Goal: Task Accomplishment & Management: Manage account settings

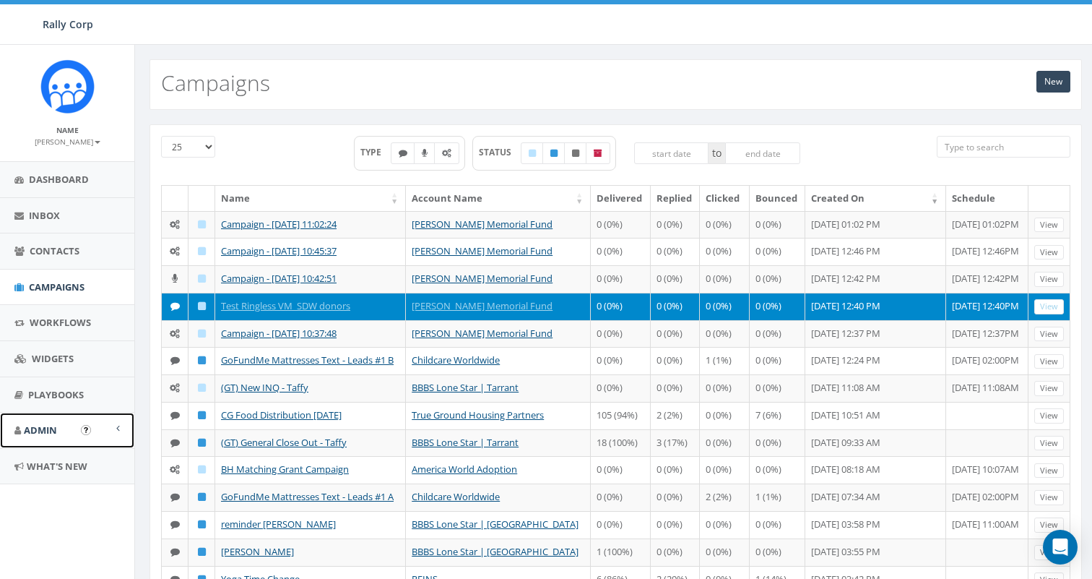
click at [59, 430] on link "Admin" at bounding box center [67, 429] width 134 height 35
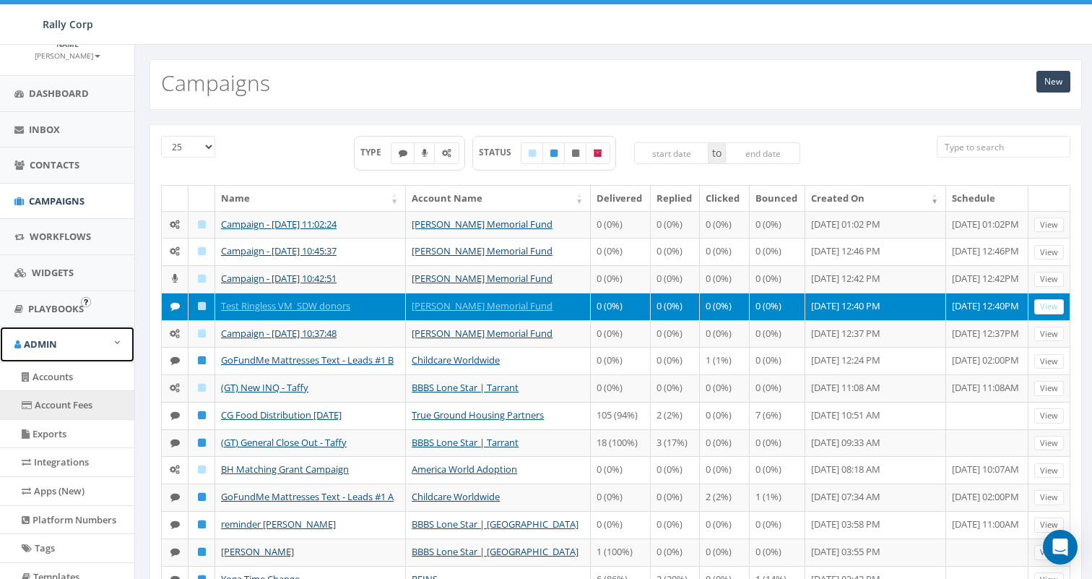
scroll to position [290, 0]
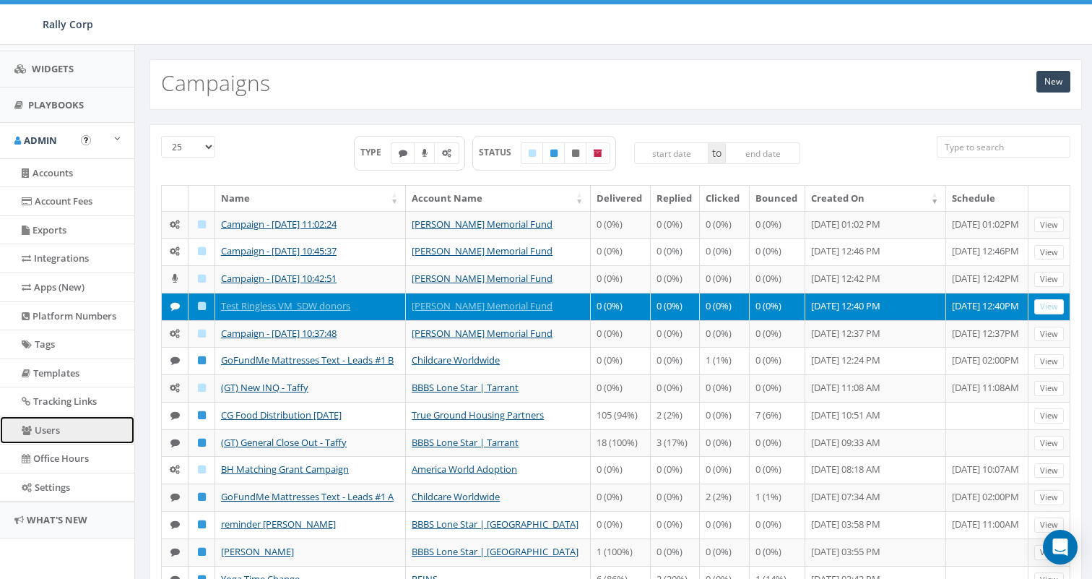
click at [60, 440] on link "Users" at bounding box center [67, 430] width 134 height 28
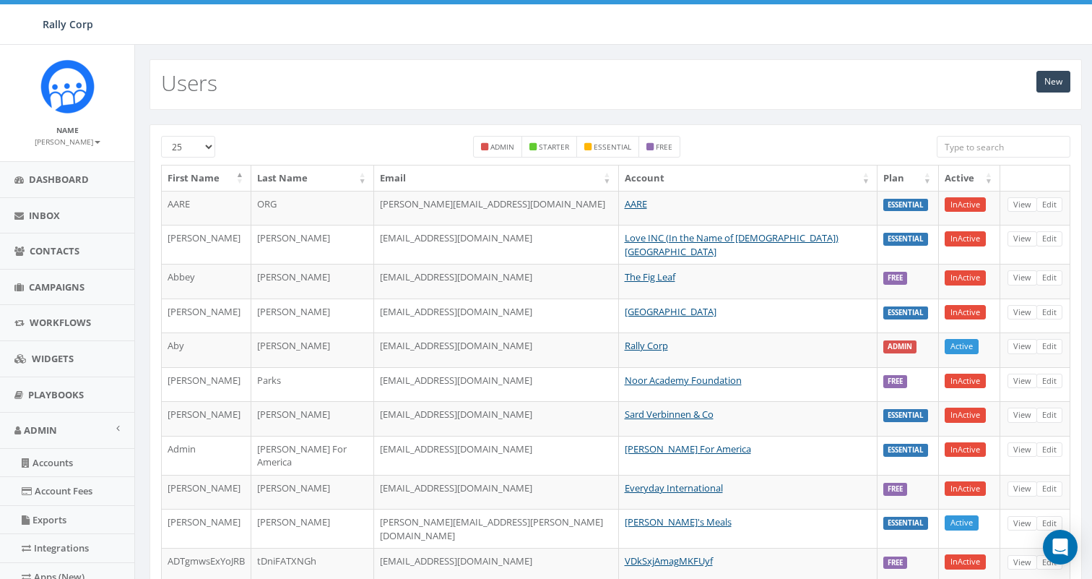
click at [978, 150] on input "search" at bounding box center [1004, 147] width 134 height 22
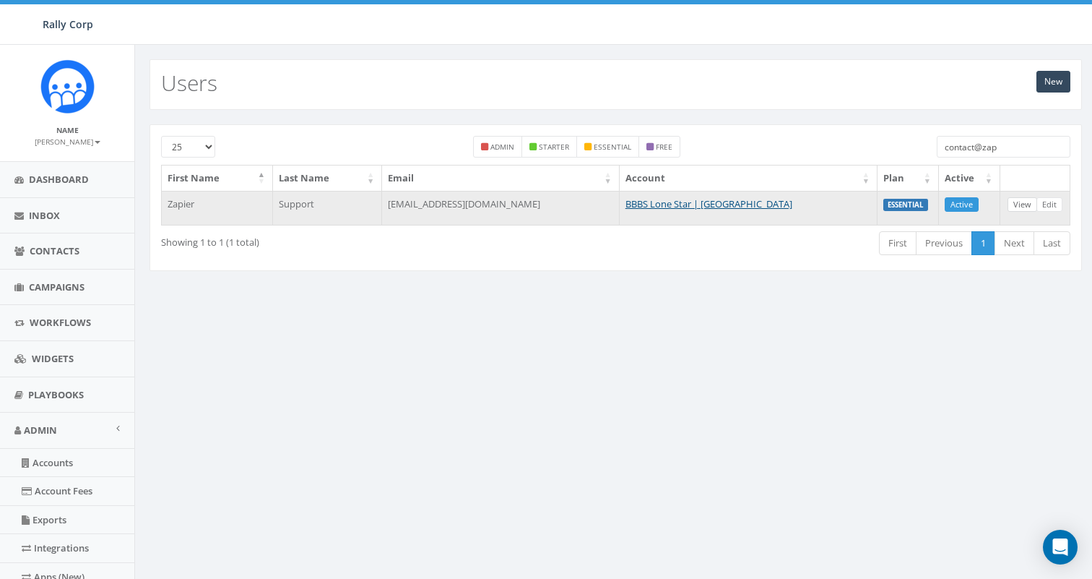
type input "contact@zap"
click at [1013, 207] on link "View" at bounding box center [1023, 204] width 30 height 15
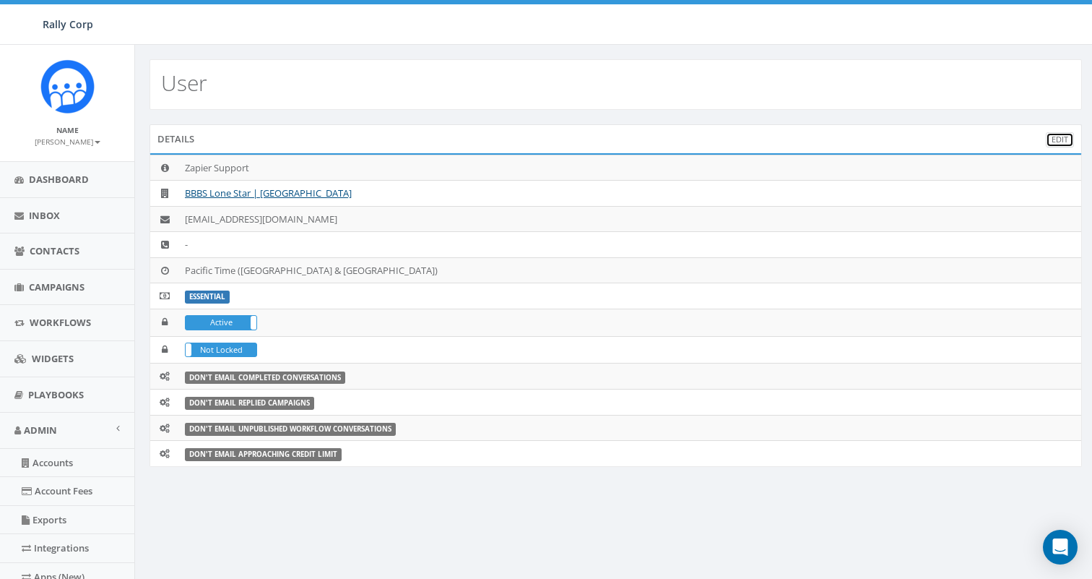
click at [1052, 142] on link "Edit" at bounding box center [1060, 139] width 28 height 15
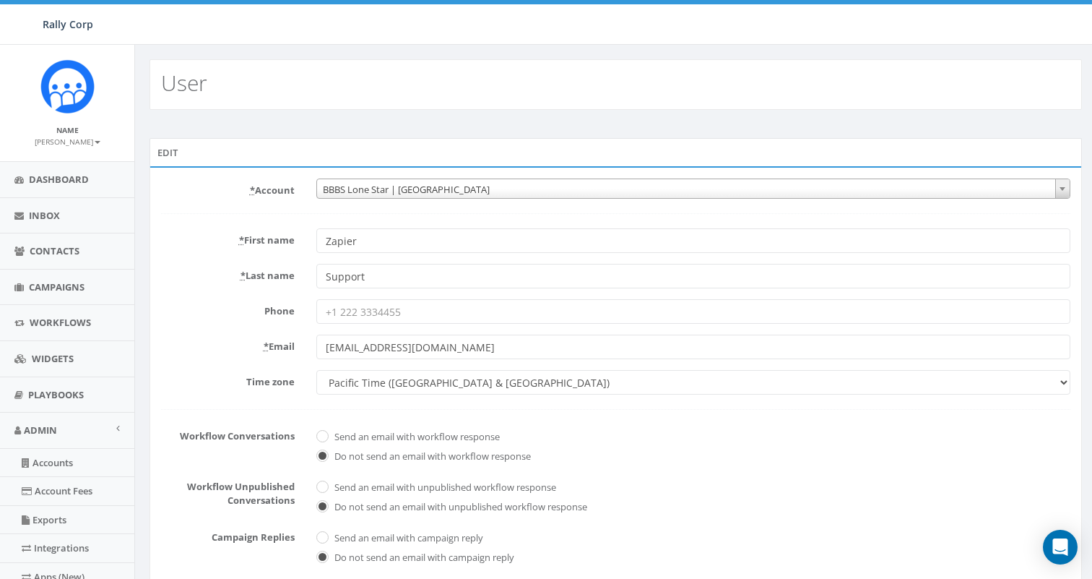
click at [358, 186] on span "BBBS Lone Star | [GEOGRAPHIC_DATA]" at bounding box center [693, 189] width 753 height 20
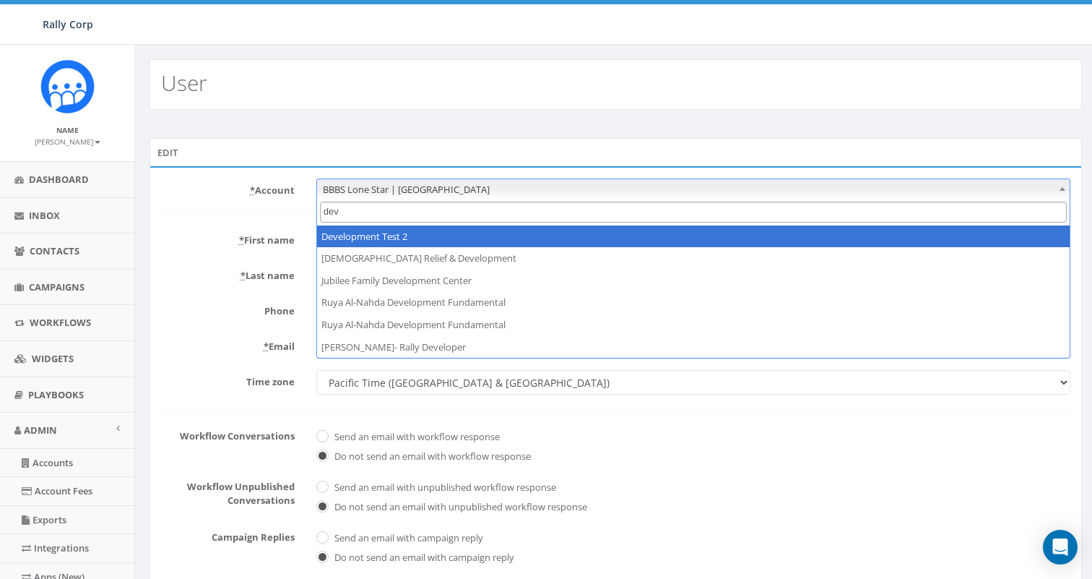
type input "deve"
select select "395"
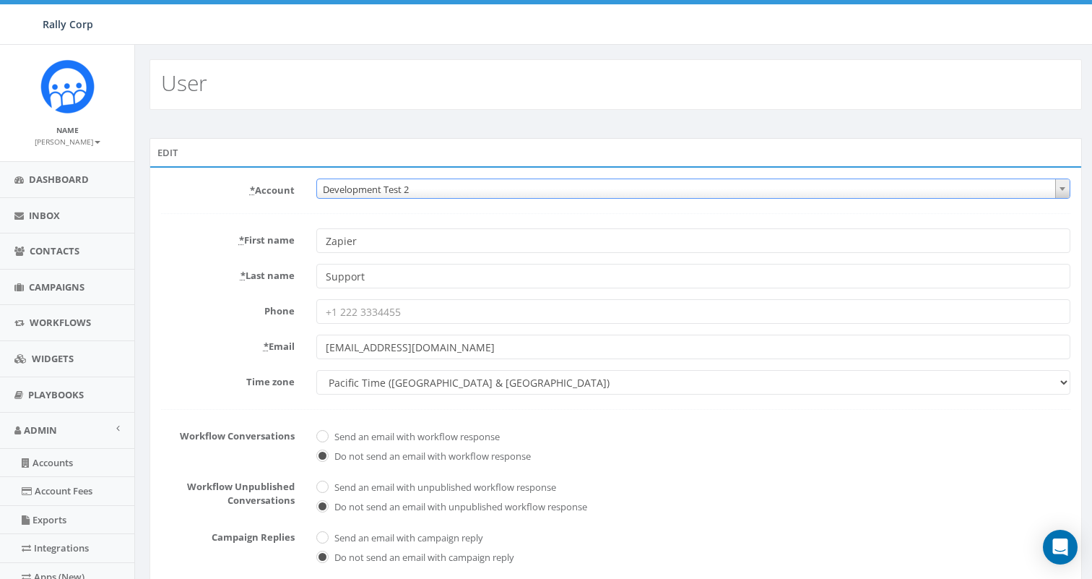
scroll to position [290, 0]
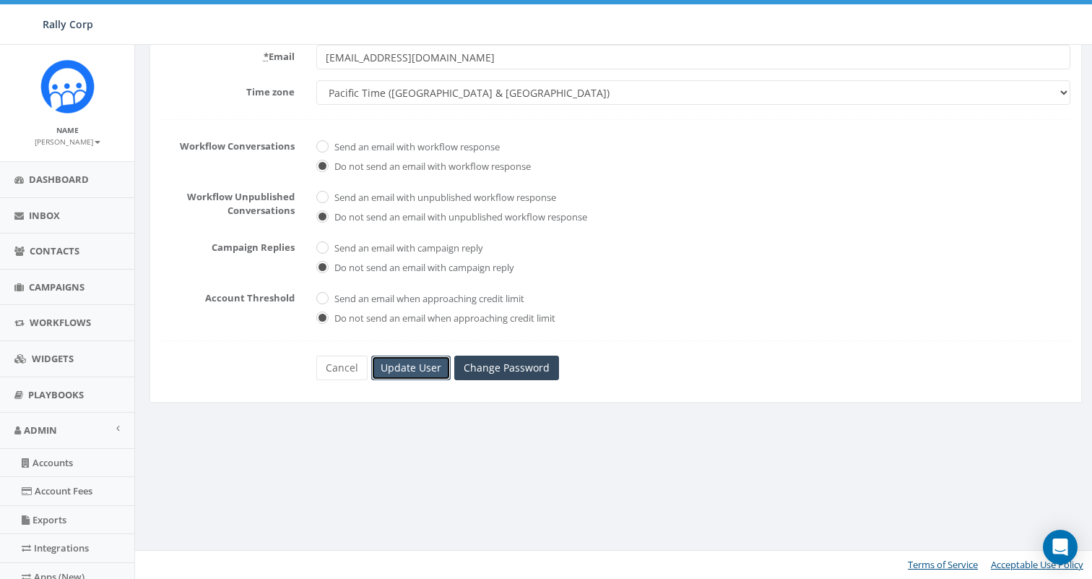
click at [417, 365] on input "Update User" at bounding box center [410, 367] width 79 height 25
